Goal: Find specific page/section: Find specific page/section

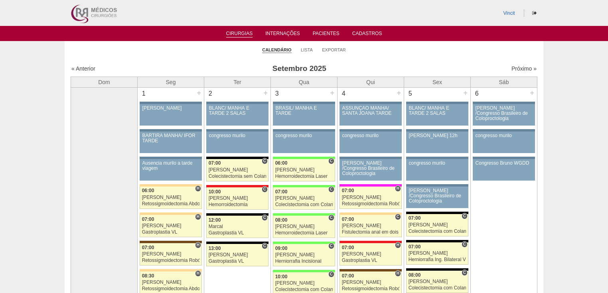
click at [307, 49] on link "Lista" at bounding box center [307, 50] width 12 height 6
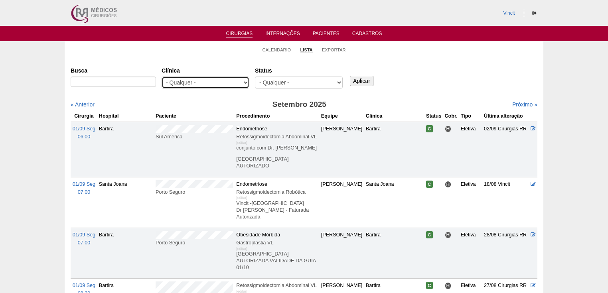
click at [245, 81] on select "- Qualquer - 6R Alphaville Assunção Bartira Brasil Christovão da Gama Cruz Azul…" at bounding box center [205, 83] width 88 height 12
select select "23"
click at [161, 77] on select "- Qualquer - 6R Alphaville Assunção Bartira Brasil Christovão da Gama Cruz Azul…" at bounding box center [205, 83] width 88 height 12
click at [357, 79] on input "Aplicar" at bounding box center [362, 81] width 24 height 10
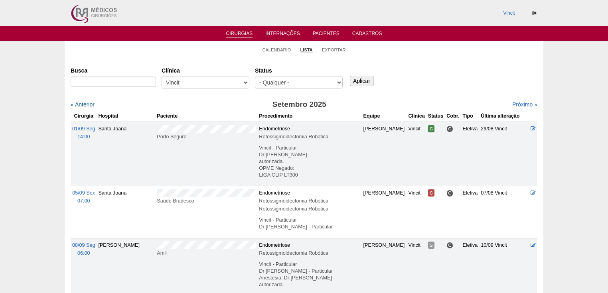
click at [85, 105] on link "« Anterior" at bounding box center [83, 104] width 24 height 6
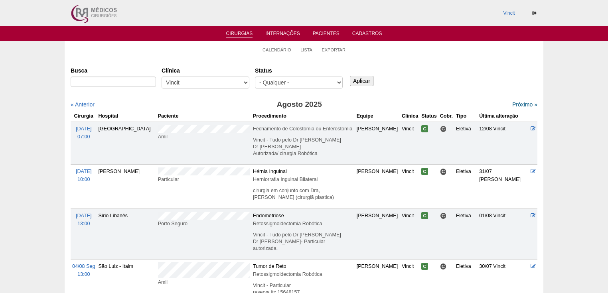
click at [516, 102] on link "Próximo »" at bounding box center [524, 104] width 25 height 6
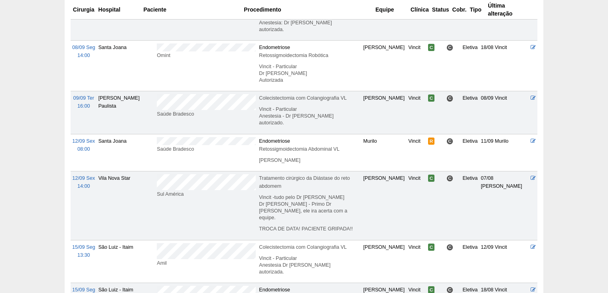
scroll to position [287, 0]
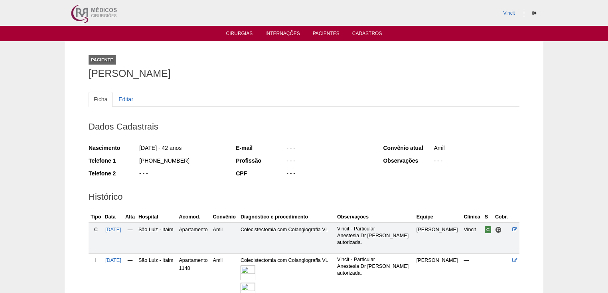
scroll to position [32, 0]
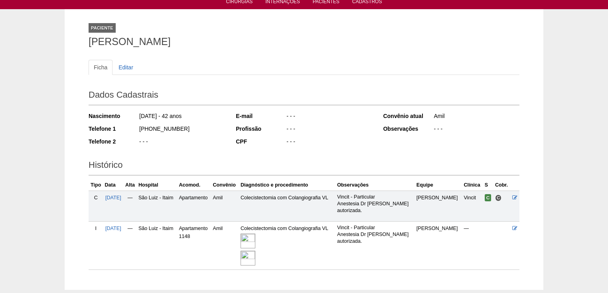
click at [255, 238] on img at bounding box center [247, 241] width 15 height 15
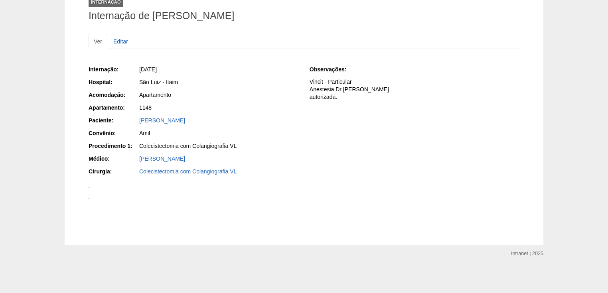
scroll to position [679, 0]
click at [89, 198] on img at bounding box center [89, 198] width 1 height 1
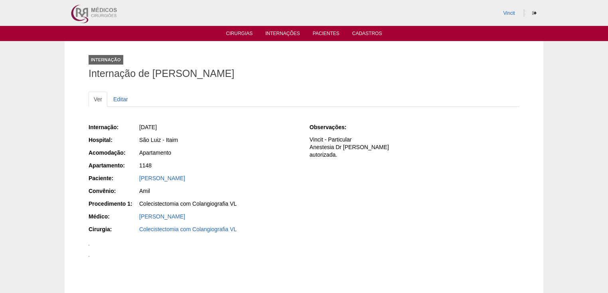
scroll to position [679, 0]
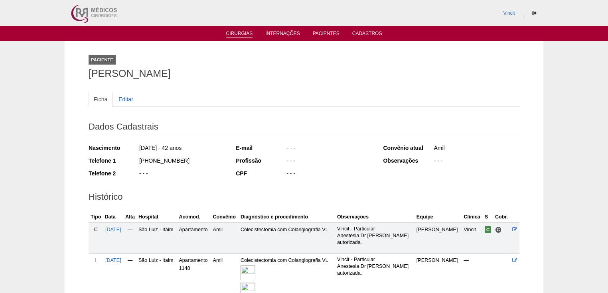
click at [231, 35] on link "Cirurgias" at bounding box center [239, 34] width 27 height 7
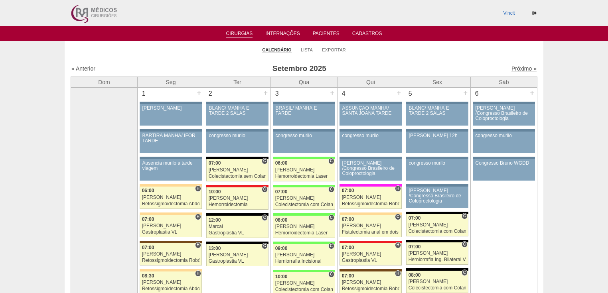
click at [519, 67] on link "Próximo »" at bounding box center [523, 68] width 25 height 6
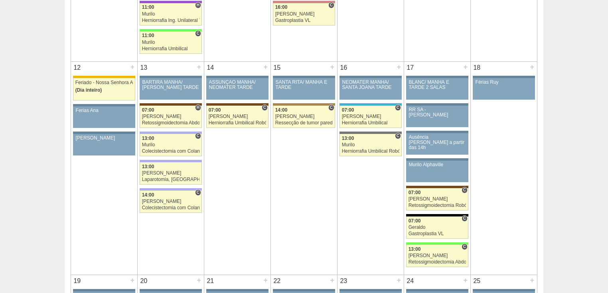
scroll to position [574, 0]
